Goal: Register for event/course

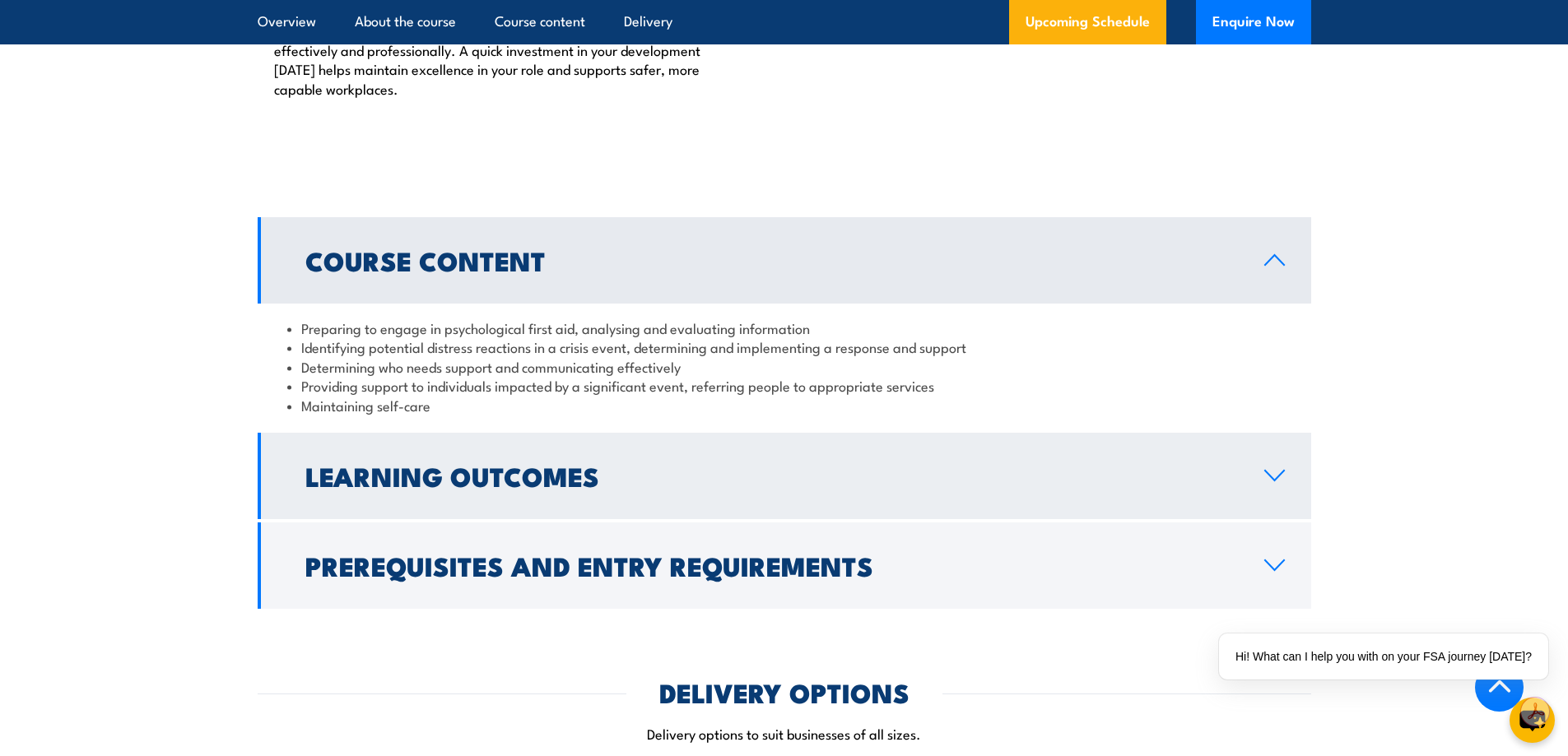
scroll to position [2222, 0]
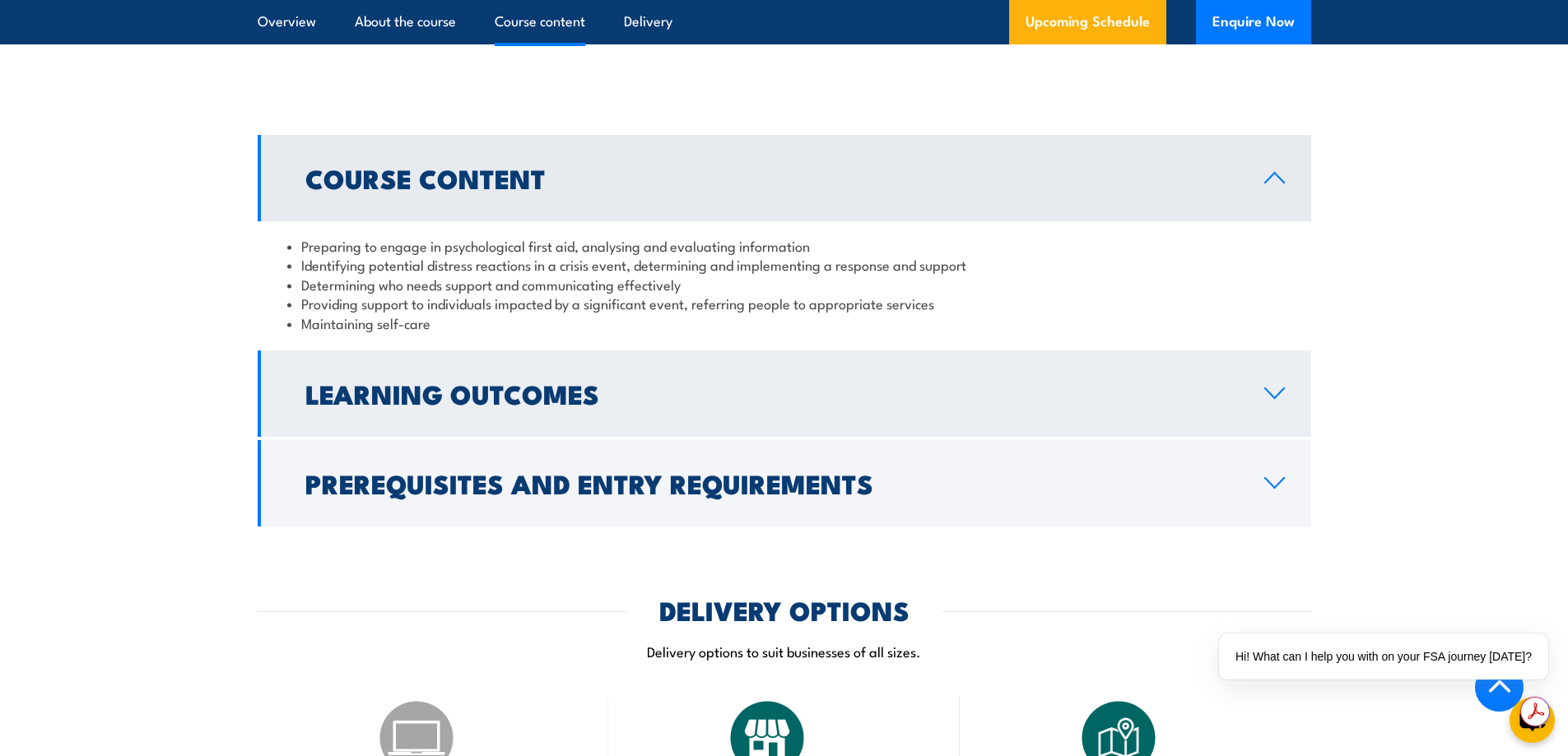
click at [1273, 400] on icon at bounding box center [1275, 393] width 22 height 13
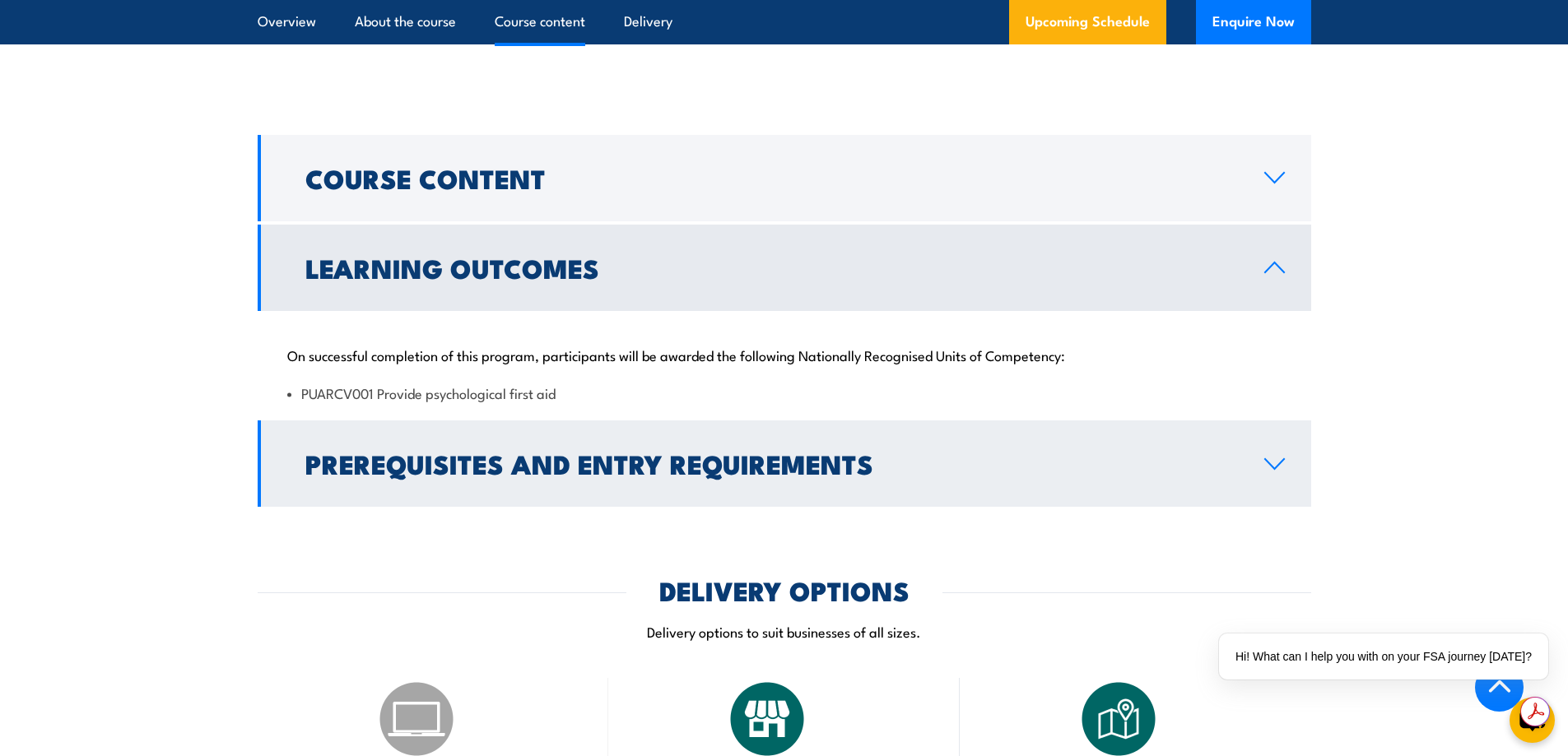
click at [1278, 471] on icon at bounding box center [1275, 464] width 22 height 13
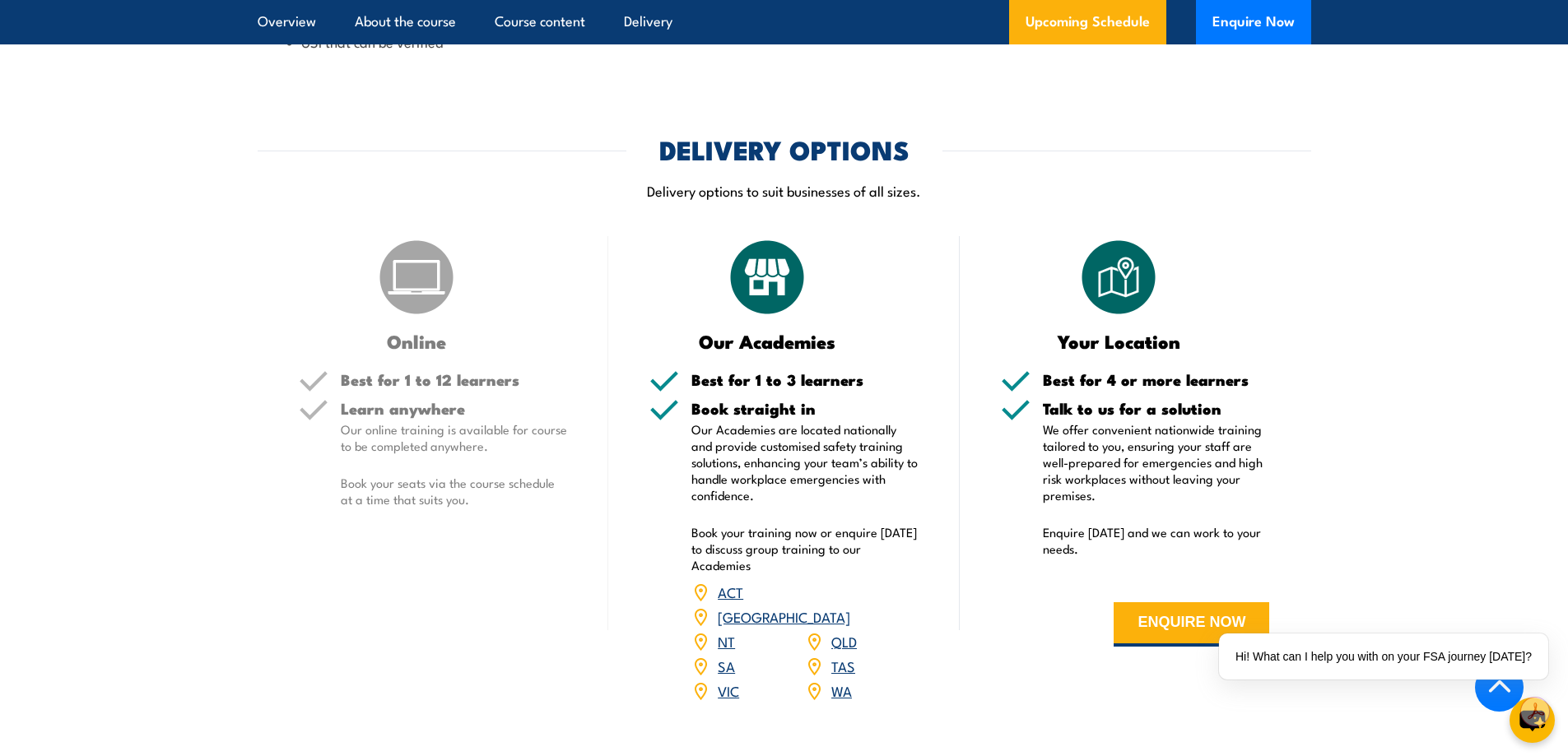
scroll to position [2963, 0]
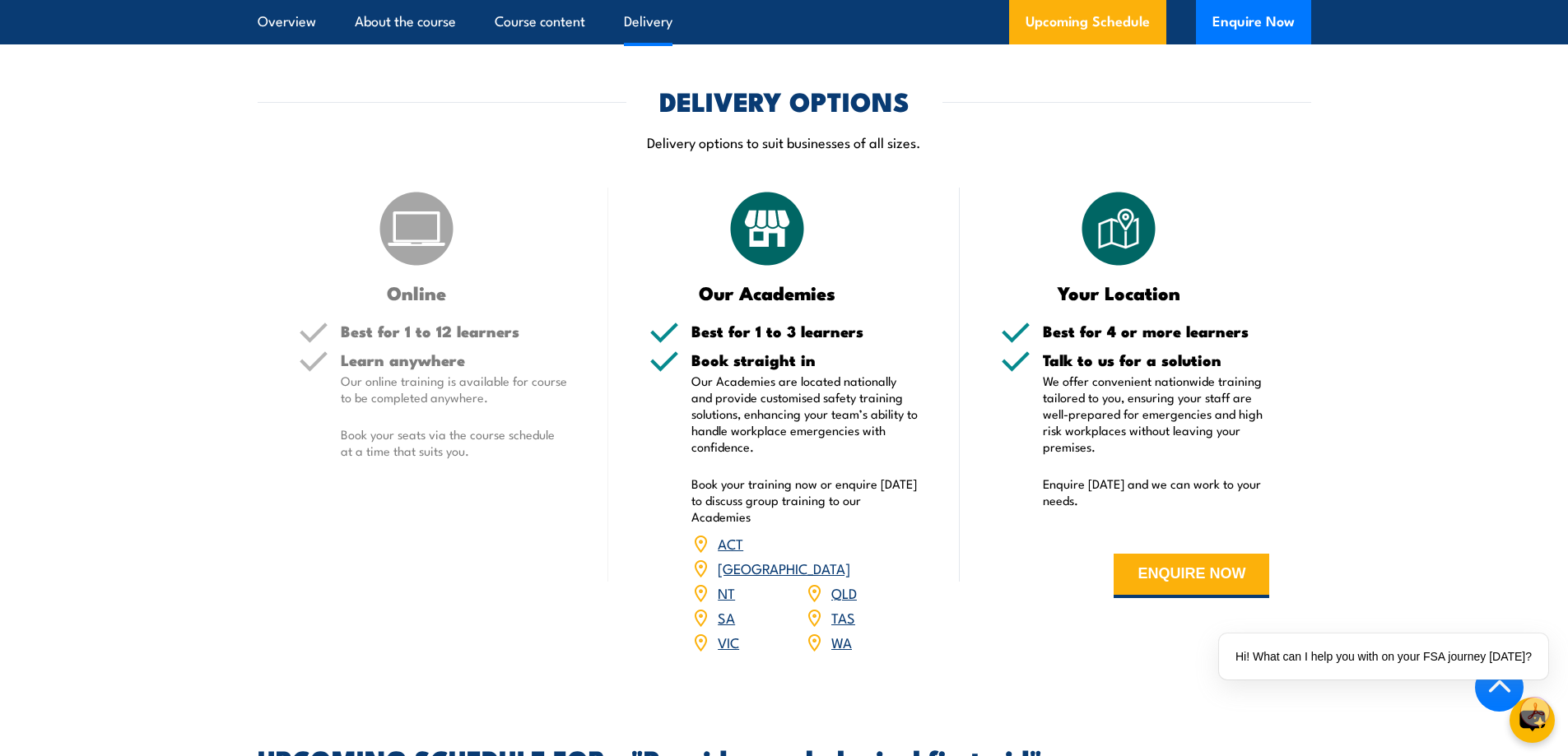
click at [841, 639] on link "WA" at bounding box center [842, 642] width 21 height 20
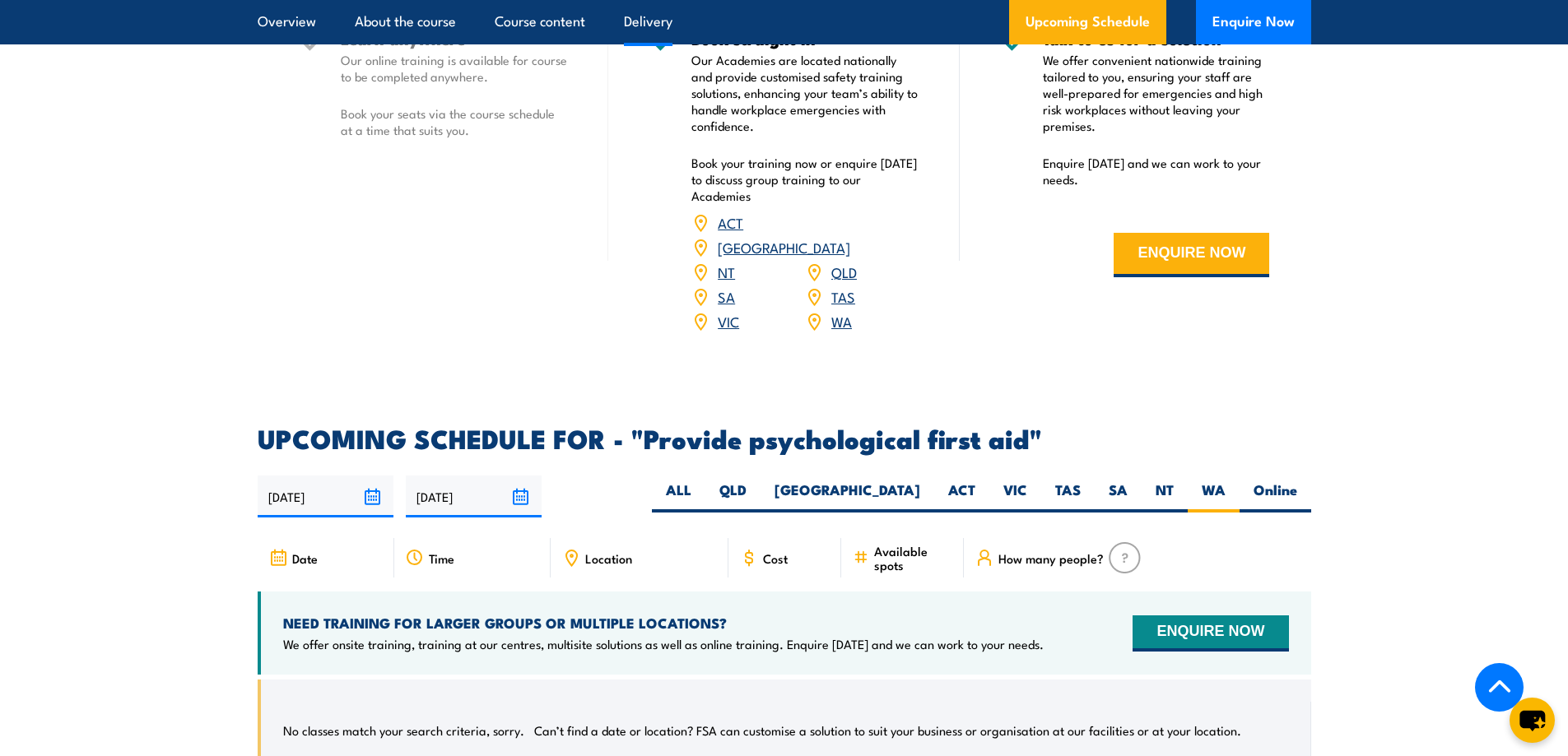
scroll to position [3060, 0]
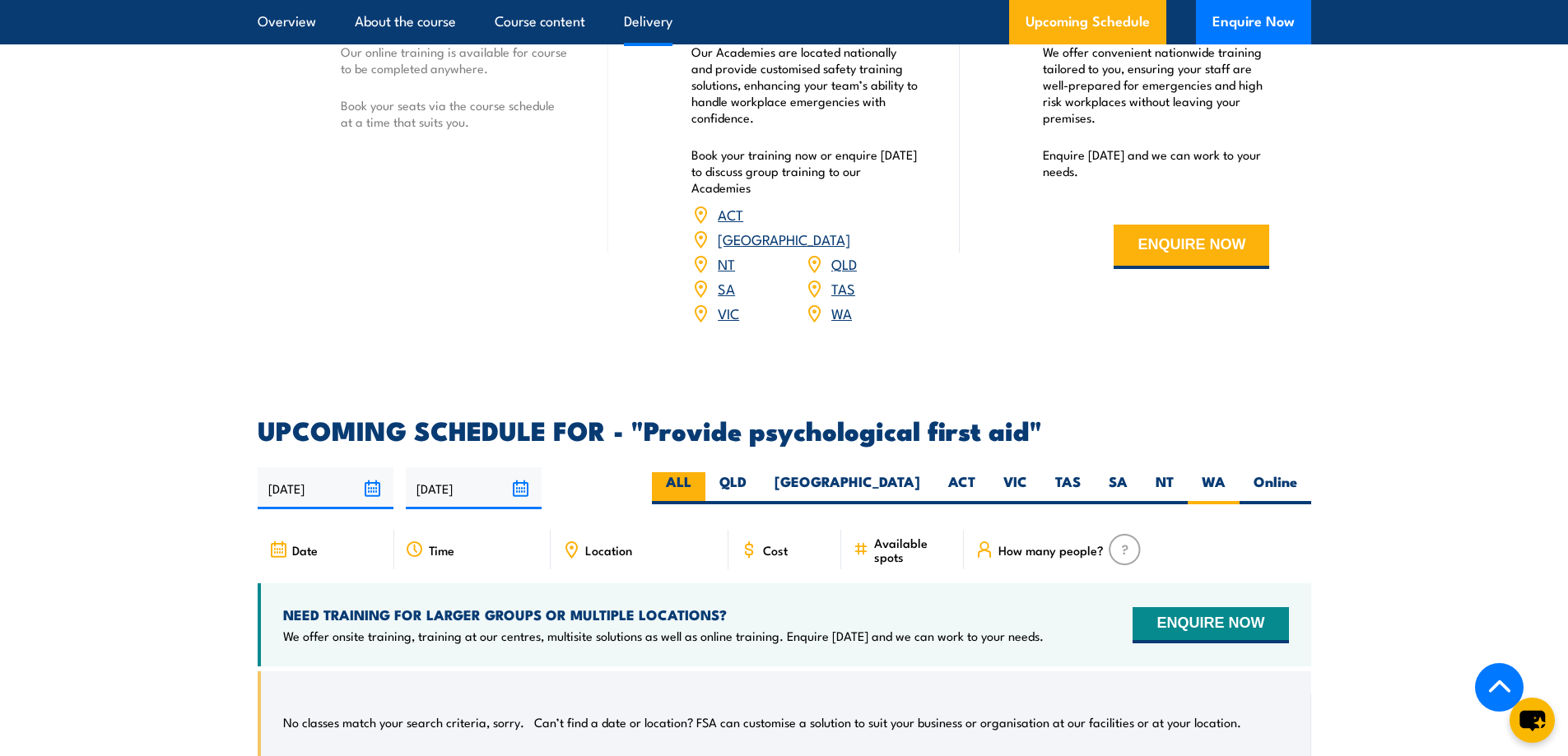
click at [705, 481] on label "ALL" at bounding box center [679, 488] width 54 height 32
click at [702, 481] on input "ALL" at bounding box center [697, 478] width 10 height 10
radio input "true"
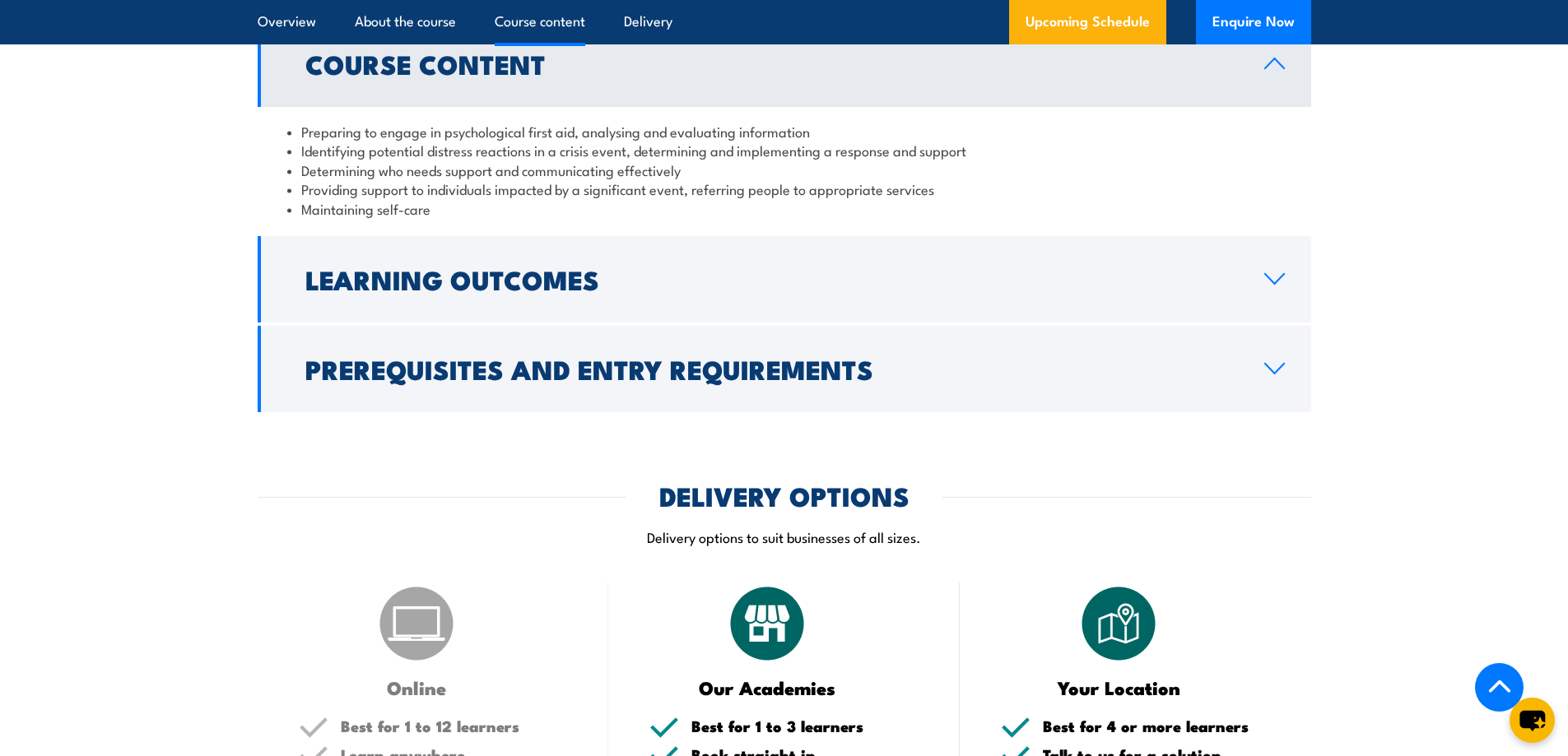
scroll to position [2320, 0]
